Goal: Browse casually

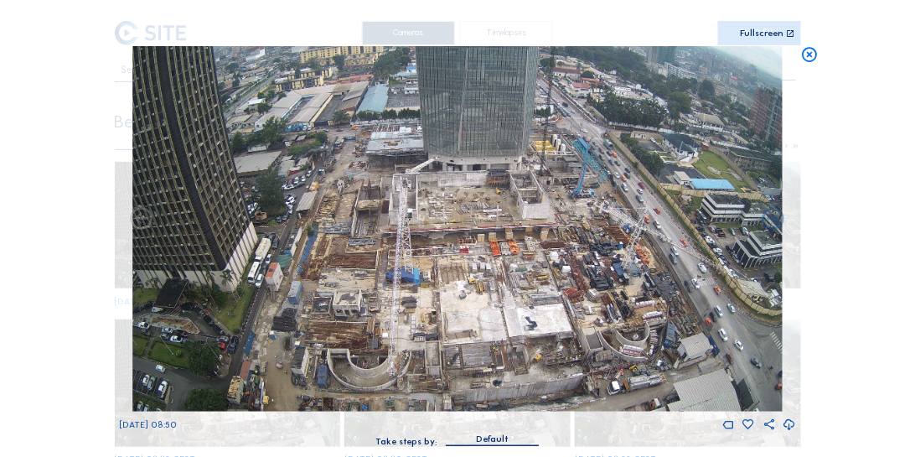
click at [608, 52] on icon at bounding box center [809, 55] width 18 height 18
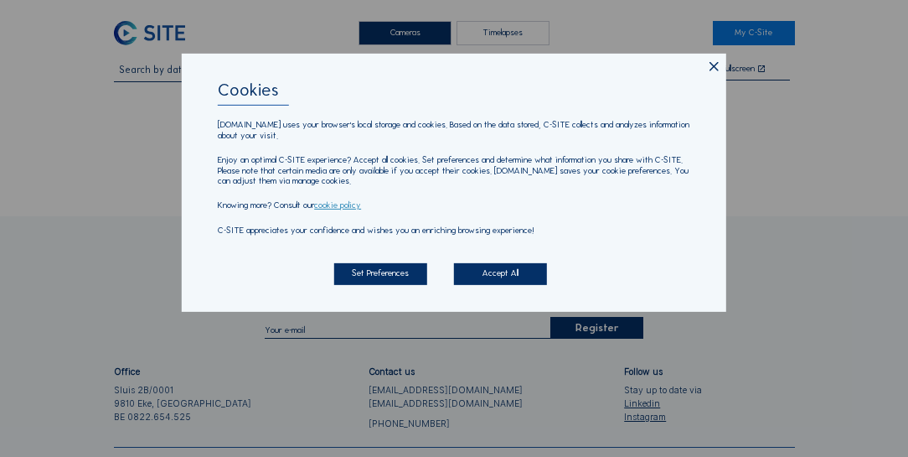
click at [715, 64] on icon at bounding box center [713, 67] width 15 height 16
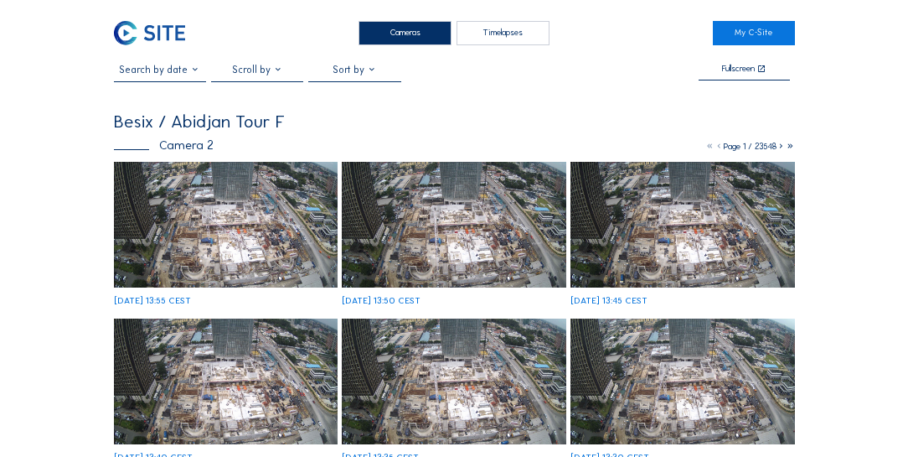
click at [219, 196] on img at bounding box center [226, 225] width 224 height 126
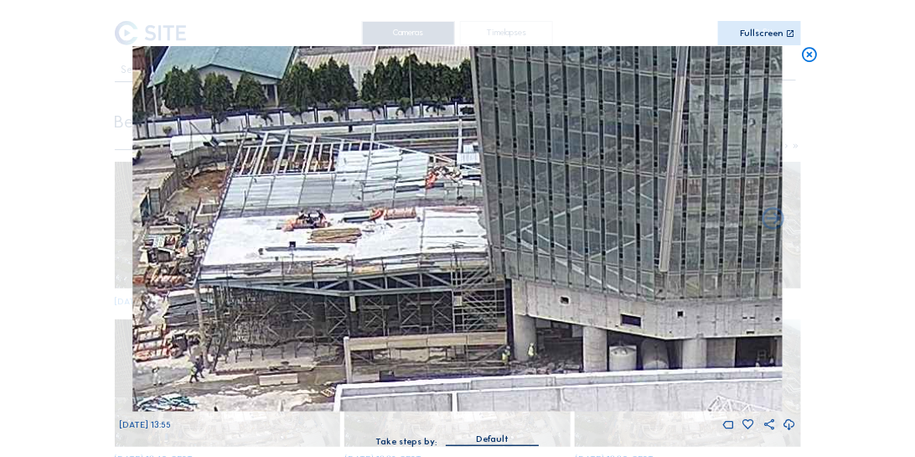
drag, startPoint x: 366, startPoint y: 160, endPoint x: 326, endPoint y: 191, distance: 50.8
click at [326, 191] on img at bounding box center [457, 228] width 649 height 365
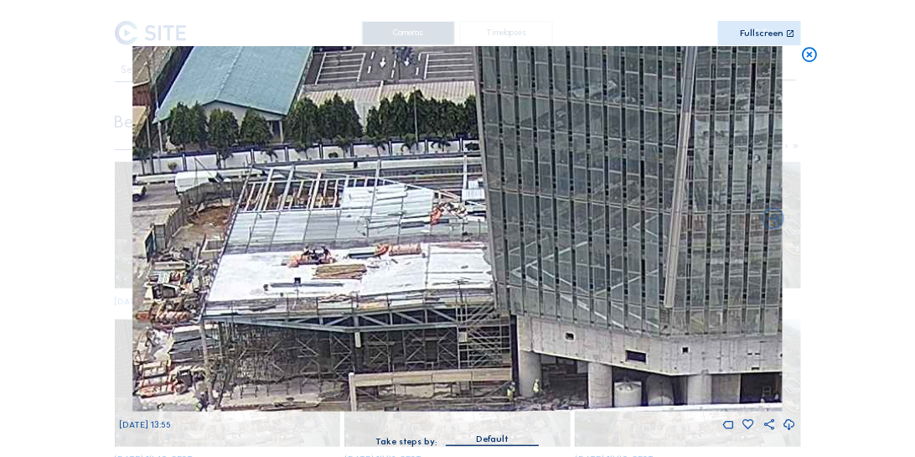
drag, startPoint x: 340, startPoint y: 196, endPoint x: 344, endPoint y: 230, distance: 34.6
click at [344, 230] on img at bounding box center [457, 228] width 649 height 365
